Goal: Task Accomplishment & Management: Manage account settings

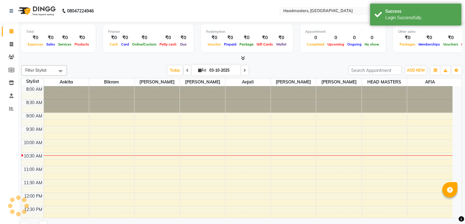
select select "en"
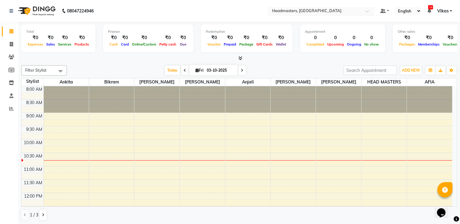
click at [349, 10] on input "text" at bounding box center [315, 12] width 88 height 6
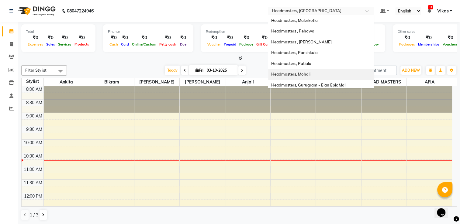
click at [321, 70] on div "Headmasters, Mohali" at bounding box center [321, 74] width 106 height 11
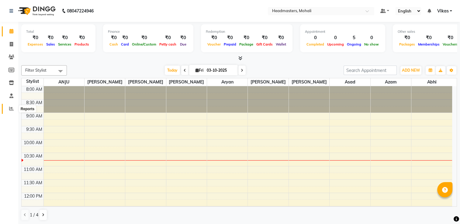
click at [11, 106] on span at bounding box center [11, 109] width 11 height 7
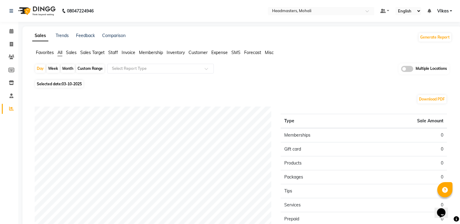
click at [76, 51] on span "Sales" at bounding box center [71, 52] width 11 height 5
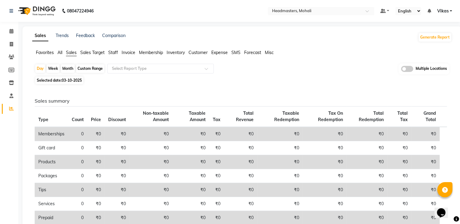
click at [66, 81] on span "03-10-2025" at bounding box center [72, 80] width 20 height 5
select select "10"
select select "2025"
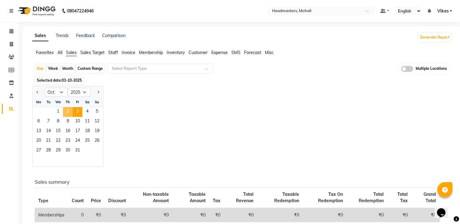
click at [68, 110] on span "2" at bounding box center [68, 112] width 10 height 10
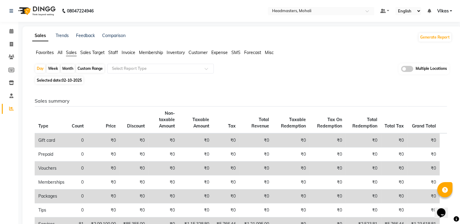
click at [69, 79] on span "02-10-2025" at bounding box center [72, 80] width 20 height 5
select select "10"
select select "2025"
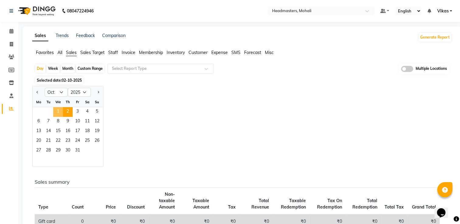
click at [57, 113] on span "1" at bounding box center [58, 112] width 10 height 10
